Goal: Transaction & Acquisition: Purchase product/service

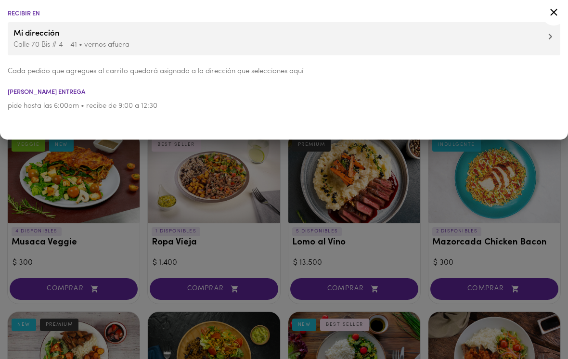
click at [477, 222] on div at bounding box center [284, 179] width 568 height 359
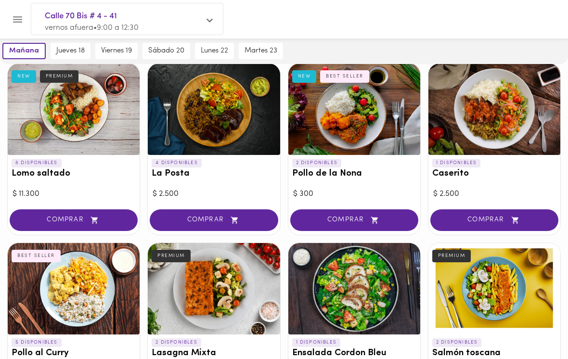
scroll to position [243, 0]
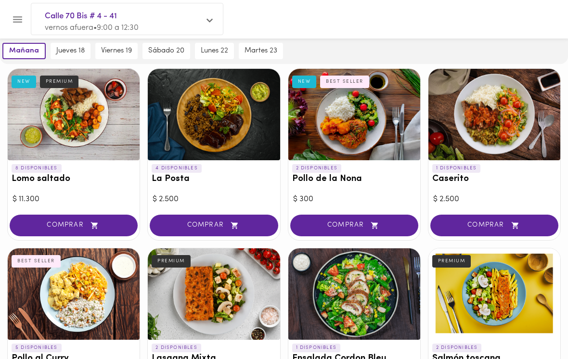
click at [89, 279] on div at bounding box center [74, 295] width 132 height 92
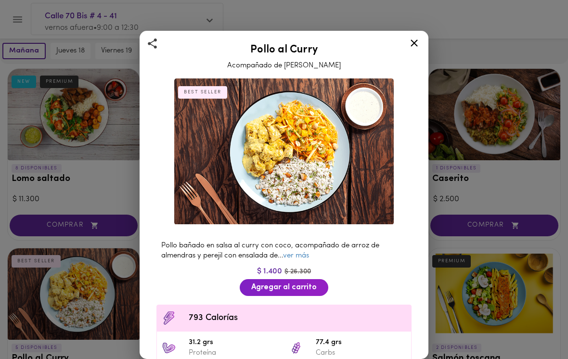
click at [309, 284] on span "Agregar al carrito" at bounding box center [284, 287] width 66 height 9
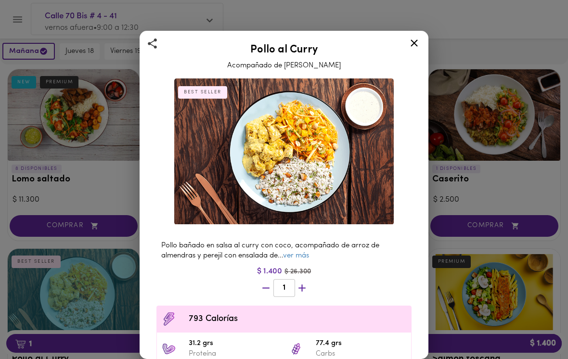
click at [487, 180] on div "Pollo al Curry Acompañado de Arroz Pilaf BEST SELLER Pollo bañado en salsa al c…" at bounding box center [284, 179] width 568 height 359
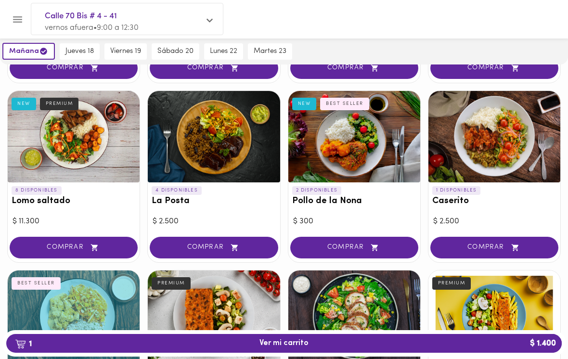
scroll to position [213, 0]
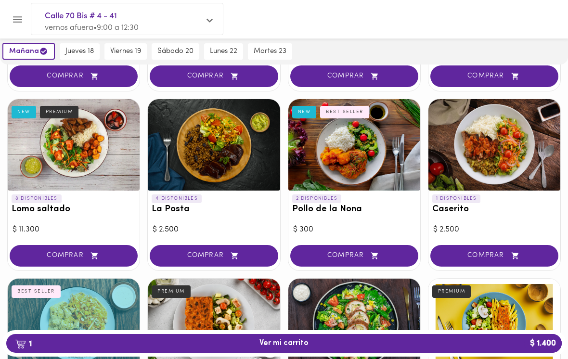
click at [87, 49] on span "jueves 18" at bounding box center [80, 51] width 28 height 9
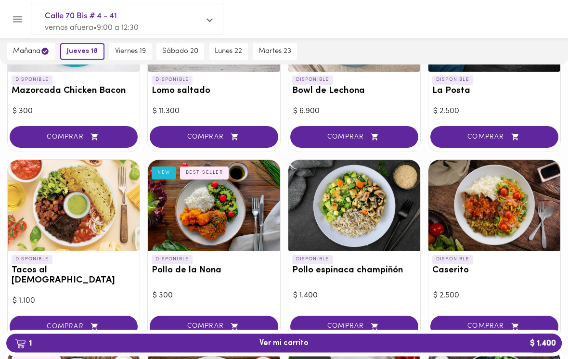
scroll to position [348, 0]
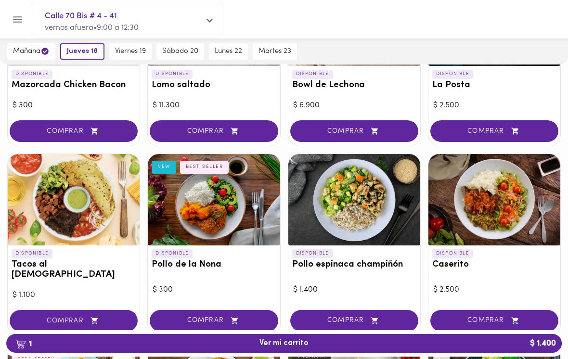
click at [522, 317] on span "COMPRAR" at bounding box center [495, 321] width 104 height 8
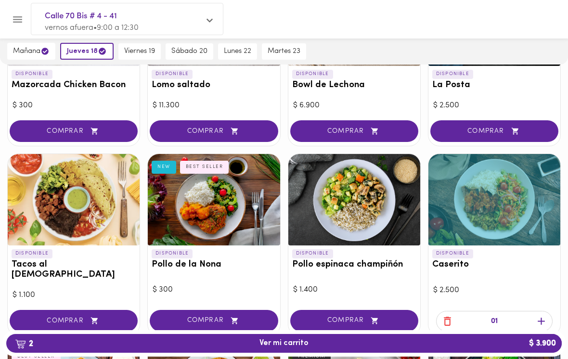
click at [321, 353] on button "2 Ver mi carrito $ 3.900" at bounding box center [284, 343] width 556 height 19
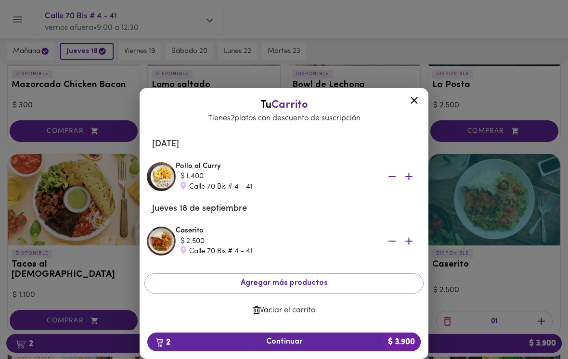
click at [323, 347] on span "2 Continuar $ 3.900" at bounding box center [284, 342] width 258 height 9
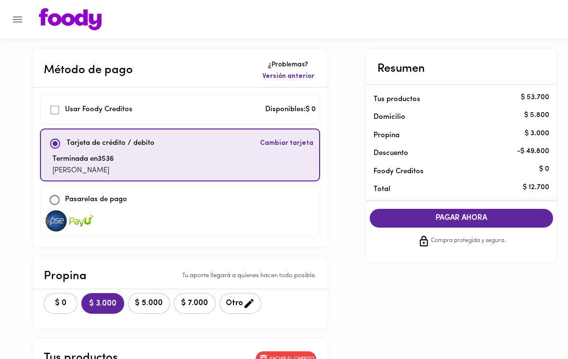
click at [70, 304] on span "$ 0" at bounding box center [60, 303] width 21 height 9
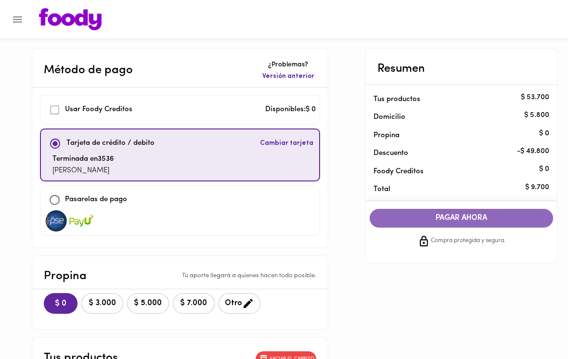
click at [478, 214] on span "PAGAR AHORA" at bounding box center [462, 218] width 165 height 9
